Goal: Obtain resource: Download file/media

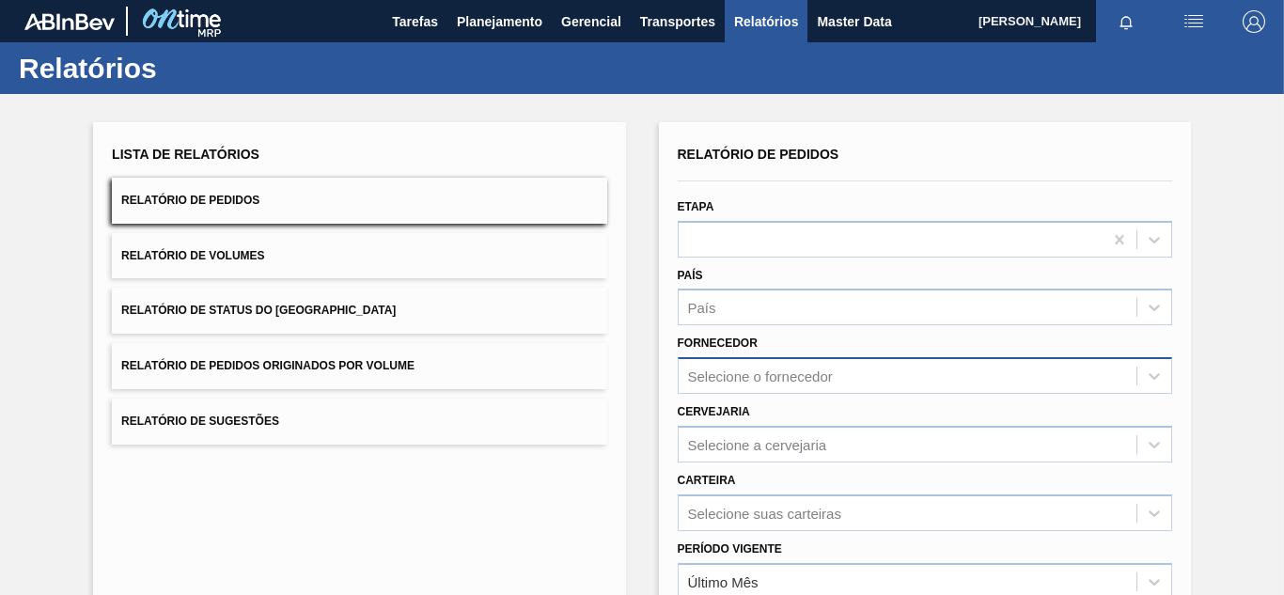
click at [772, 367] on div "Selecione o fornecedor" at bounding box center [925, 375] width 494 height 37
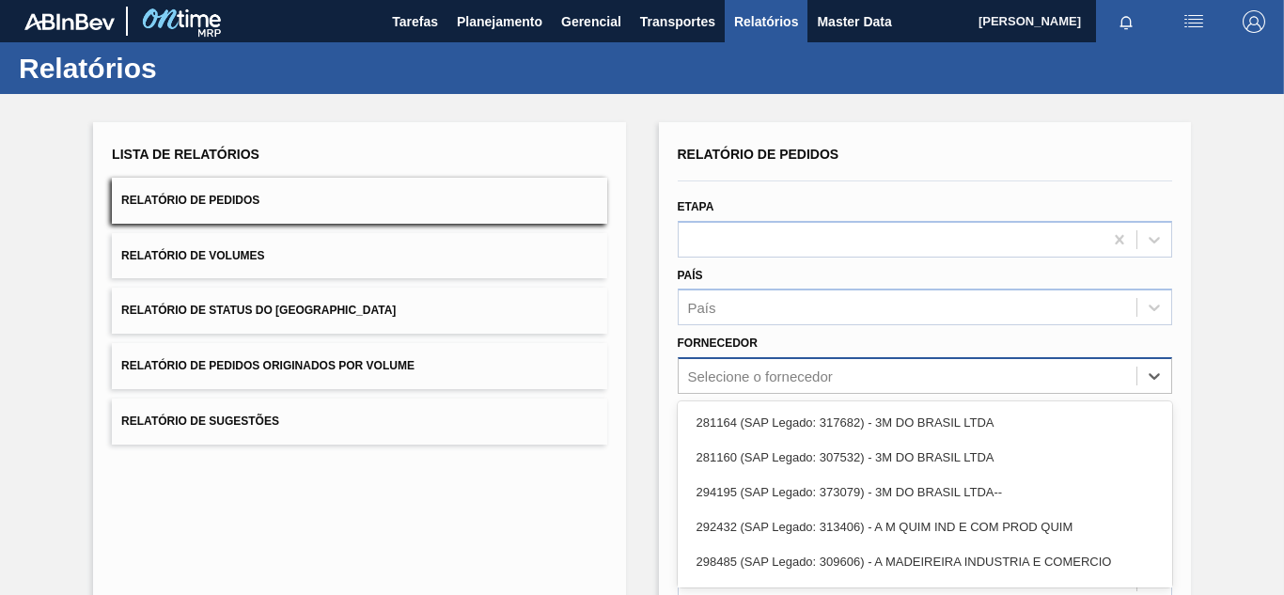
scroll to position [96, 0]
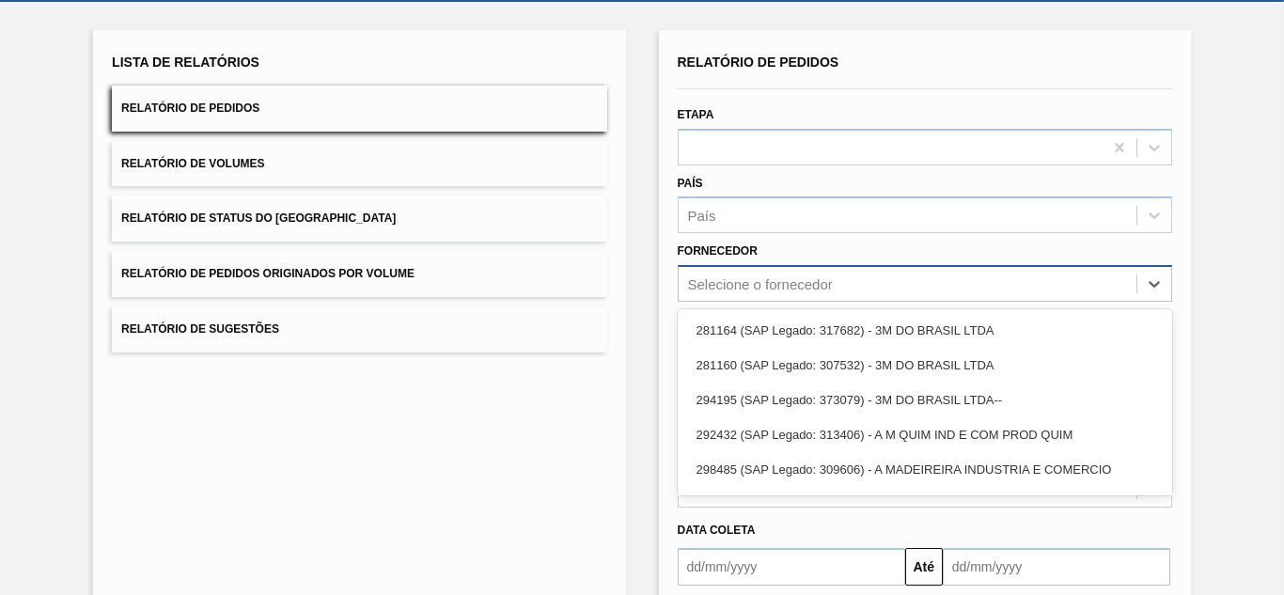
paste input "242536"
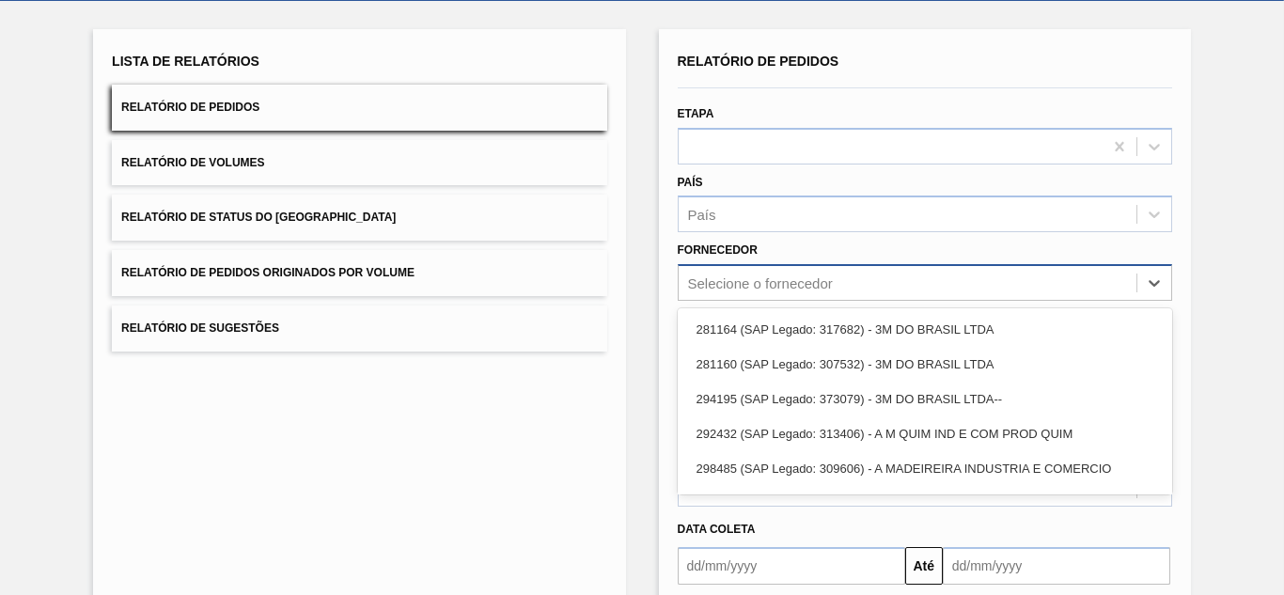
type input "242536"
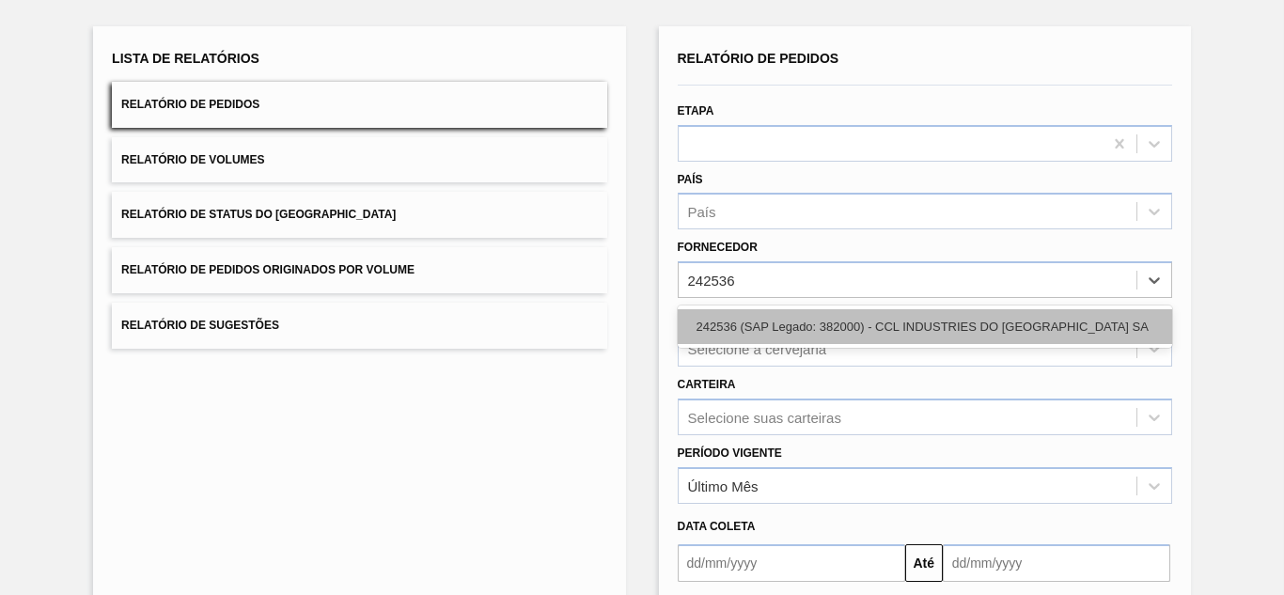
click at [774, 331] on div "242536 (SAP Legado: 382000) - CCL INDUSTRIES DO [GEOGRAPHIC_DATA] SA" at bounding box center [925, 326] width 494 height 35
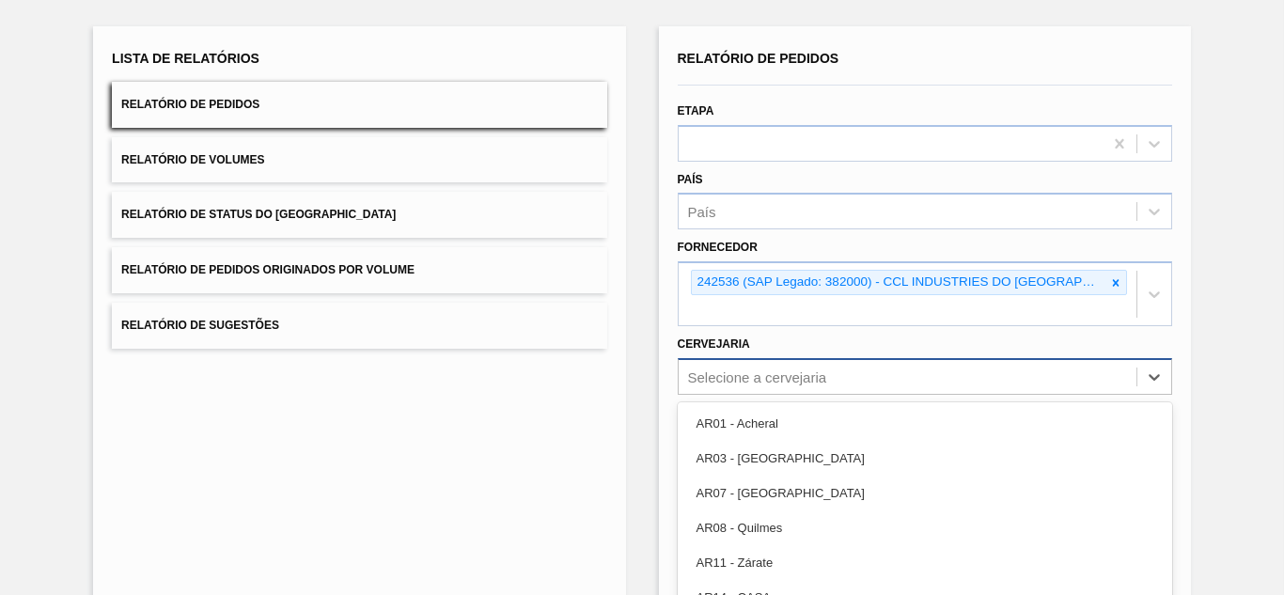
click at [743, 358] on div "option AR03 - Corrientes focused, 2 of 92. 92 results available. Use Up and Dow…" at bounding box center [925, 376] width 494 height 37
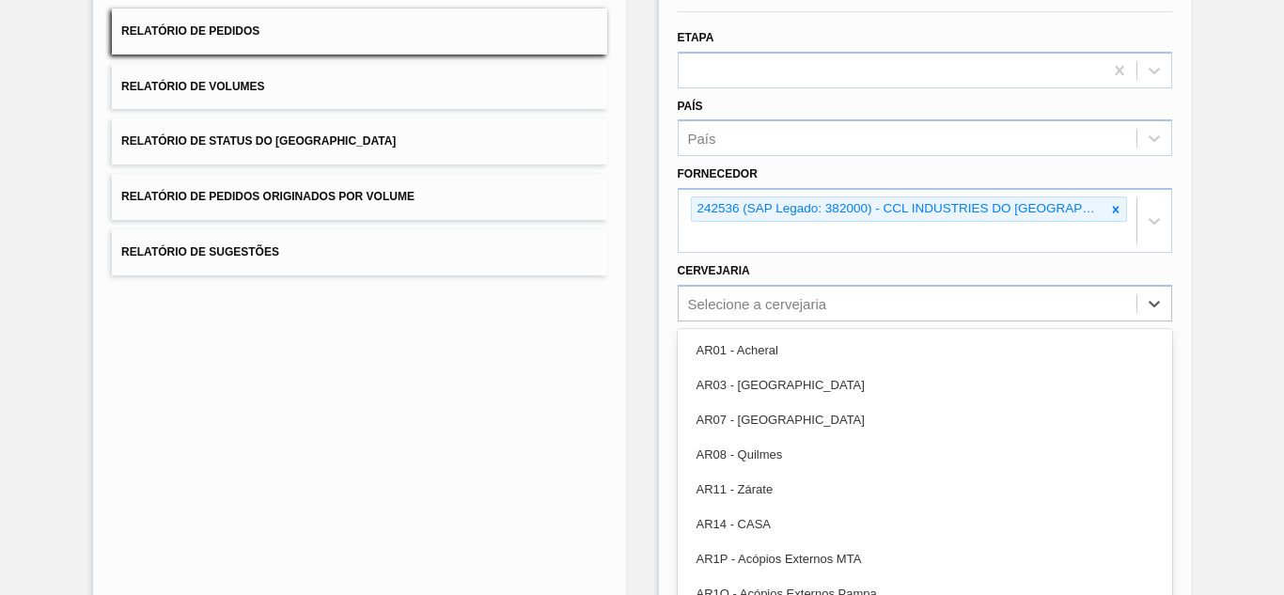
paste input "BR16"
type input "BR16"
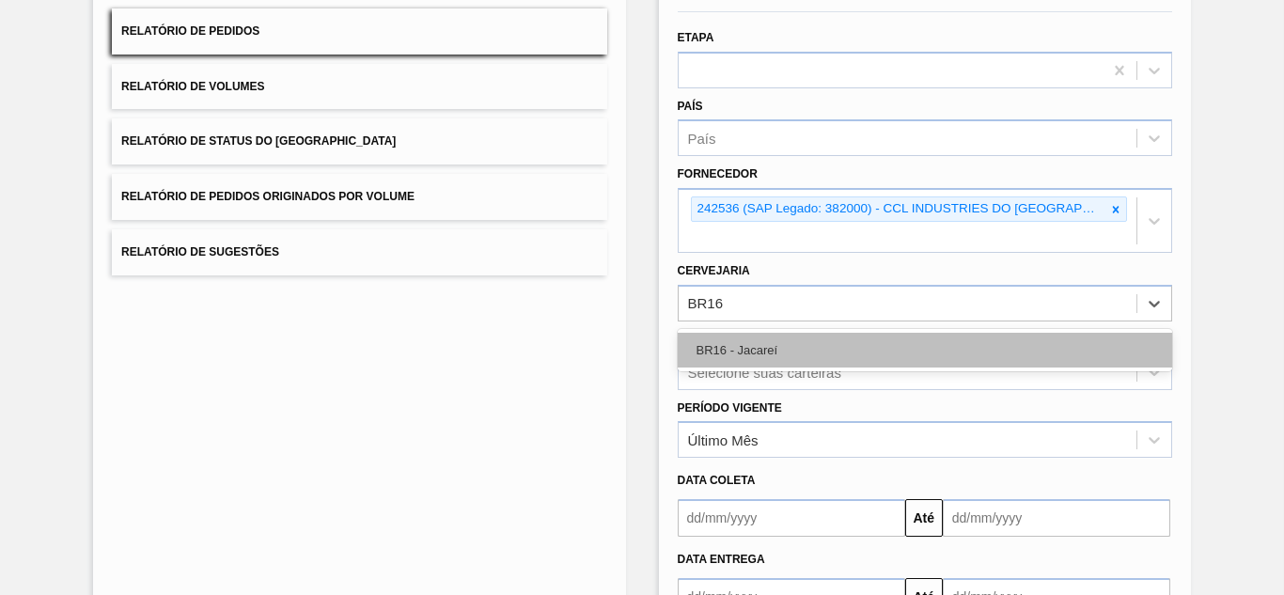
click at [729, 333] on div "BR16 - Jacareí" at bounding box center [925, 350] width 494 height 35
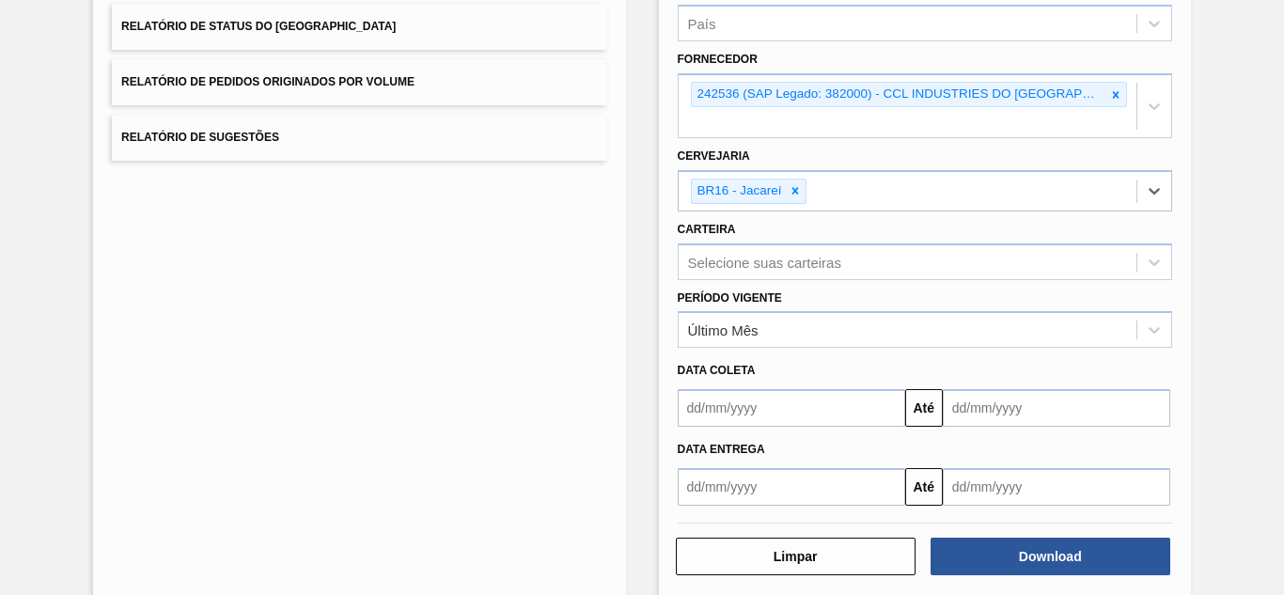
scroll to position [285, 0]
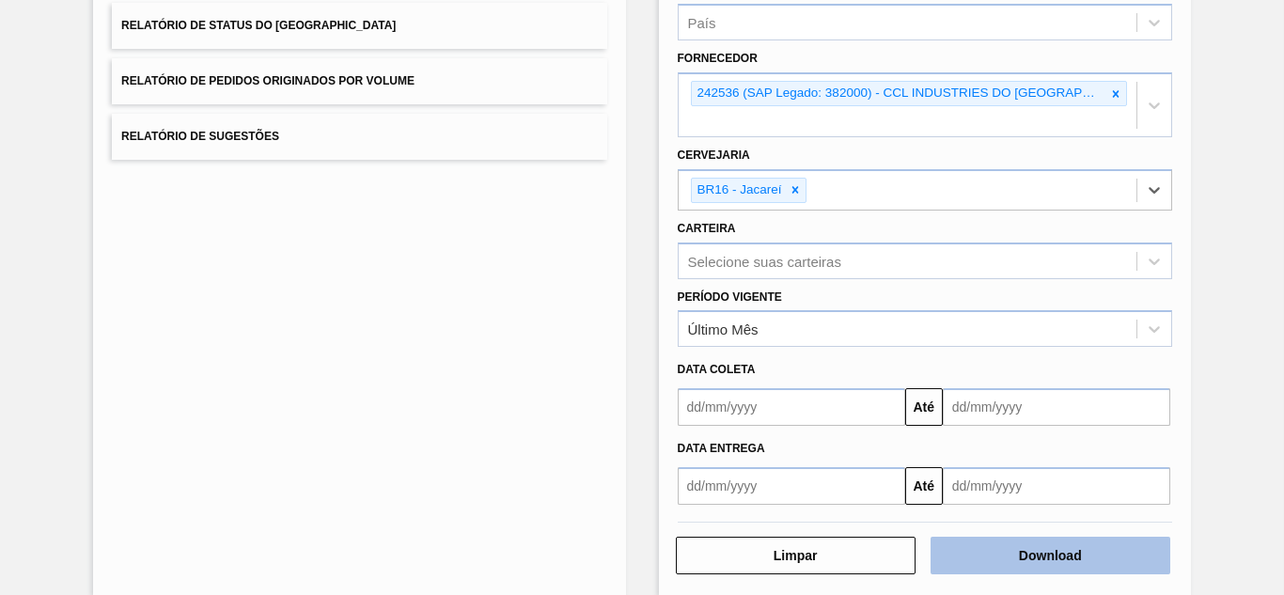
click at [997, 537] on button "Download" at bounding box center [1051, 556] width 240 height 38
